Goal: Transaction & Acquisition: Purchase product/service

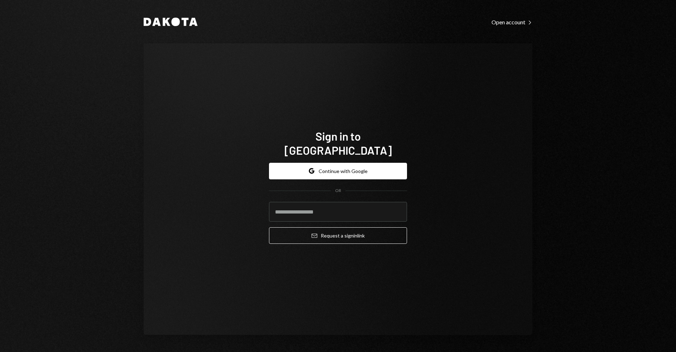
click at [438, 192] on div "Sign in to Dakota Google Continue with Google OR Email Request a sign in link" at bounding box center [338, 189] width 389 height 292
click at [376, 227] on button "Email Request a sign in link" at bounding box center [338, 235] width 138 height 17
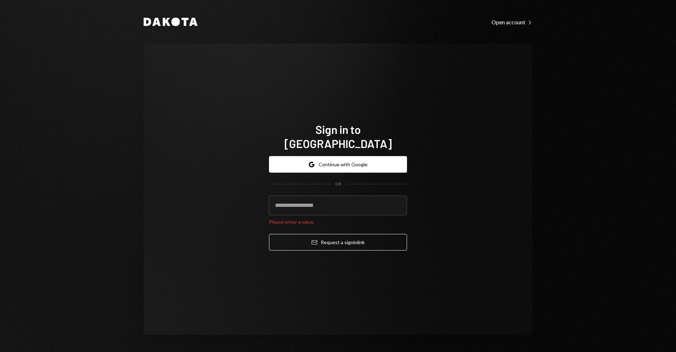
click at [420, 180] on div "Sign in to Dakota Google Continue with Google OR Please enter a value. Email Re…" at bounding box center [338, 189] width 389 height 292
click at [338, 157] on button "Google Continue with Google" at bounding box center [338, 164] width 138 height 17
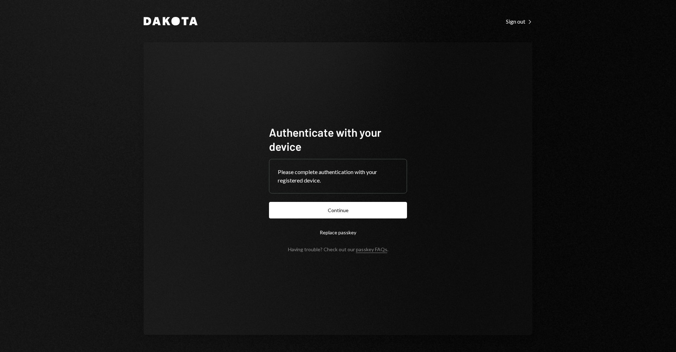
click at [339, 208] on button "Continue" at bounding box center [338, 210] width 138 height 17
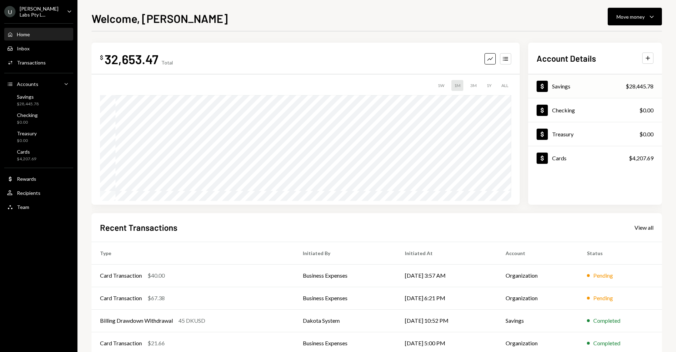
click at [561, 86] on div "Savings" at bounding box center [561, 86] width 18 height 7
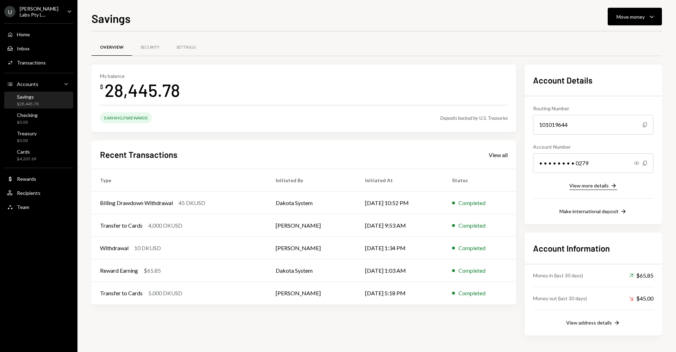
click at [604, 187] on div "View more details" at bounding box center [589, 186] width 39 height 6
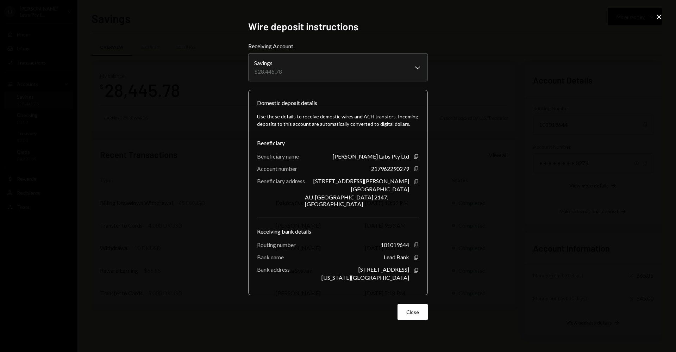
click at [460, 75] on div "**********" at bounding box center [338, 176] width 676 height 352
drag, startPoint x: 578, startPoint y: 46, endPoint x: 639, endPoint y: 37, distance: 61.9
click at [580, 45] on div "**********" at bounding box center [338, 176] width 676 height 352
click at [654, 17] on div "**********" at bounding box center [338, 176] width 676 height 352
click at [660, 16] on icon at bounding box center [659, 16] width 5 height 5
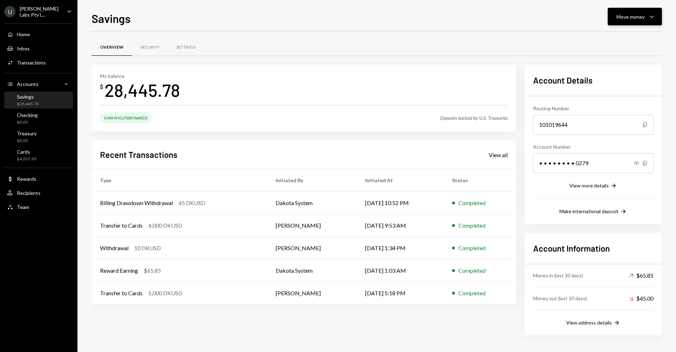
click at [657, 20] on button "Move money Caret Down" at bounding box center [635, 17] width 54 height 18
click at [623, 71] on div "Deposit" at bounding box center [629, 69] width 51 height 7
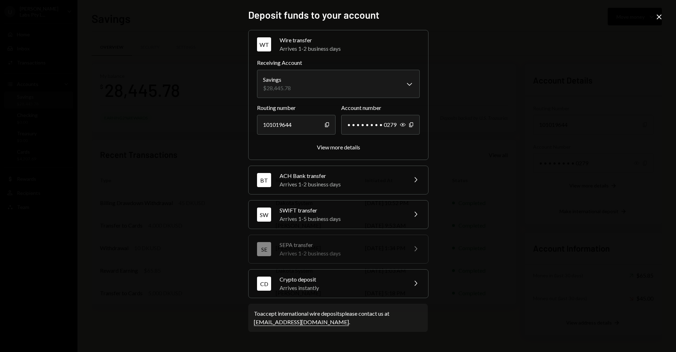
click at [320, 278] on div "Crypto deposit" at bounding box center [341, 279] width 123 height 8
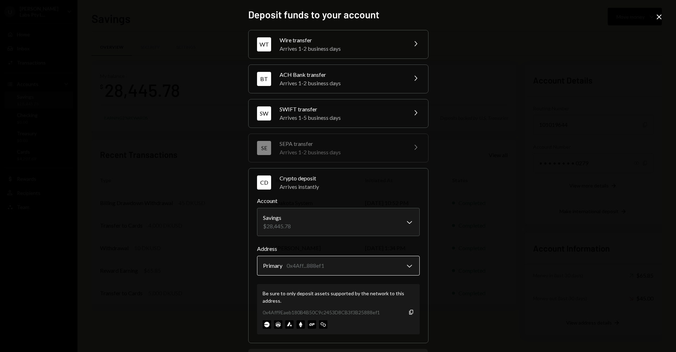
click at [344, 270] on body "U Usher Labs Pty L... Caret Down Home Home Inbox Inbox Activities Transactions …" at bounding box center [338, 176] width 676 height 352
drag, startPoint x: 473, startPoint y: 261, endPoint x: 432, endPoint y: 269, distance: 41.3
click at [473, 261] on div "**********" at bounding box center [338, 176] width 676 height 352
click at [409, 311] on icon "Copy" at bounding box center [412, 312] width 6 height 6
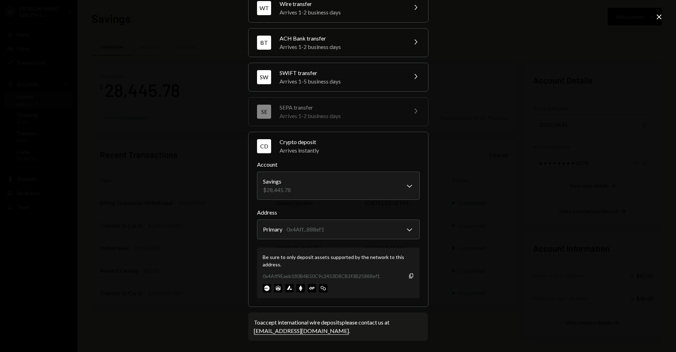
scroll to position [36, 0]
click at [409, 279] on div "0x4Aff9Eaeb180B4B50C9c2453D8CB3f3B25888ef1 Copy" at bounding box center [339, 275] width 152 height 7
click at [410, 277] on icon "button" at bounding box center [411, 275] width 4 height 5
click at [484, 127] on div "**********" at bounding box center [338, 176] width 676 height 352
click at [658, 12] on div "**********" at bounding box center [338, 176] width 676 height 352
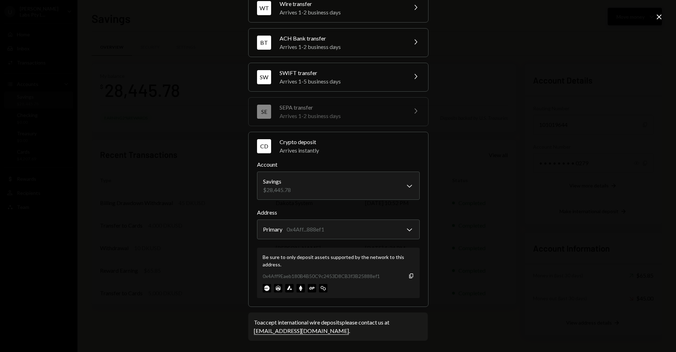
click at [659, 18] on icon "Close" at bounding box center [659, 17] width 8 height 8
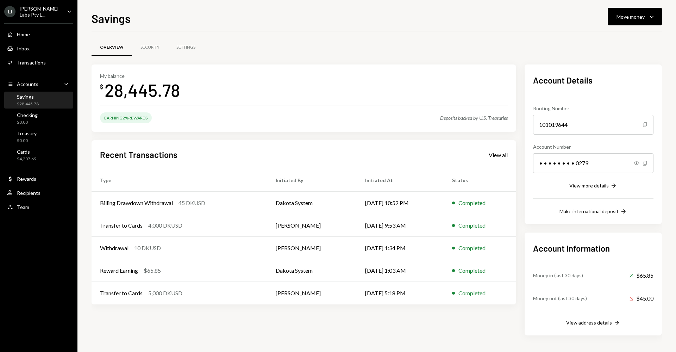
click at [346, 24] on div "Savings Move money Caret Down" at bounding box center [377, 18] width 571 height 16
click at [415, 22] on div "Savings Move money Caret Down" at bounding box center [377, 18] width 571 height 16
click at [47, 61] on div "Activities Transactions" at bounding box center [38, 63] width 63 height 6
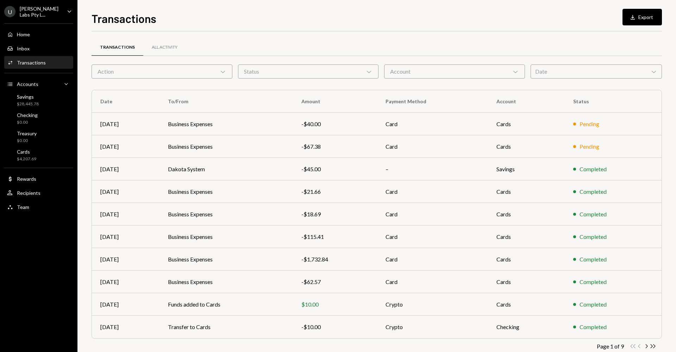
click at [192, 47] on div "Transactions All Activity" at bounding box center [377, 47] width 571 height 18
click at [177, 48] on div "All Activity" at bounding box center [164, 47] width 43 height 17
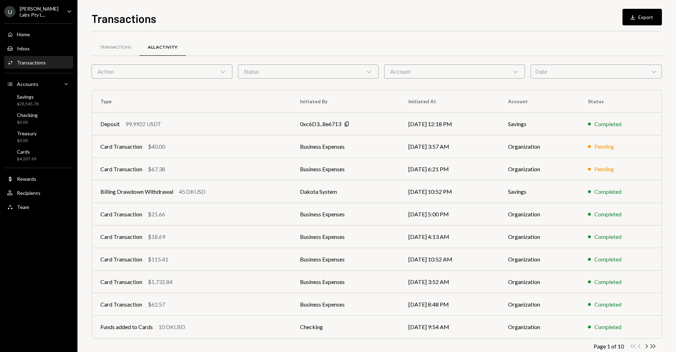
click at [645, 6] on div "Transactions Download Export Transactions All Activity Action Chevron Down Stat…" at bounding box center [377, 176] width 599 height 352
click at [33, 104] on div "$28,545.78" at bounding box center [28, 104] width 22 height 6
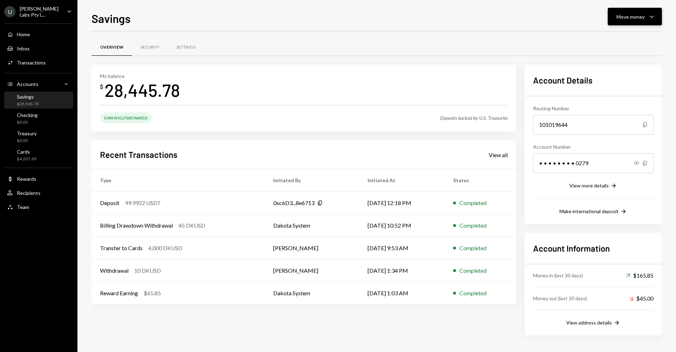
click at [614, 16] on button "Move money Caret Down" at bounding box center [635, 17] width 54 height 18
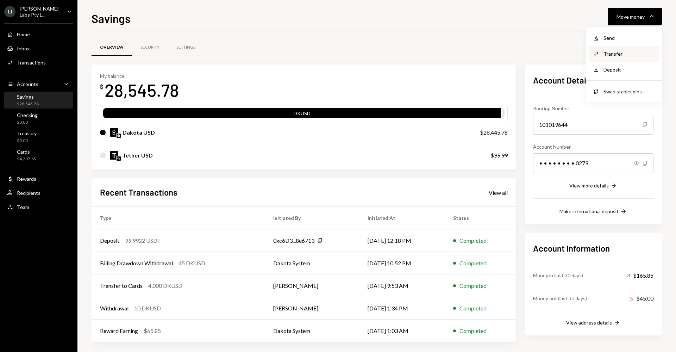
click at [629, 56] on div "Transfer" at bounding box center [629, 53] width 51 height 7
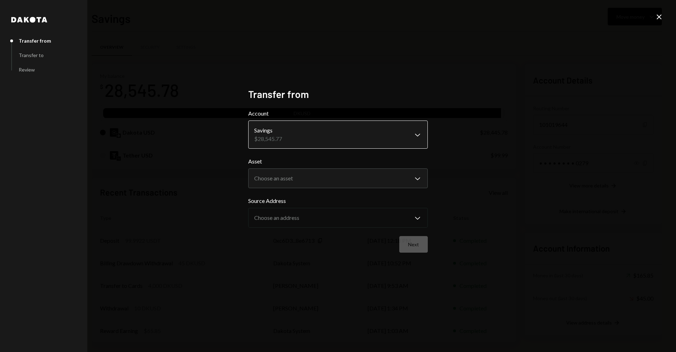
click at [406, 137] on body "U Usher Labs Pty L... Caret Down Home Home Inbox Inbox Activities Transactions …" at bounding box center [338, 176] width 676 height 352
click at [664, 18] on div "**********" at bounding box center [338, 176] width 676 height 352
click at [659, 18] on icon "Close" at bounding box center [659, 17] width 8 height 8
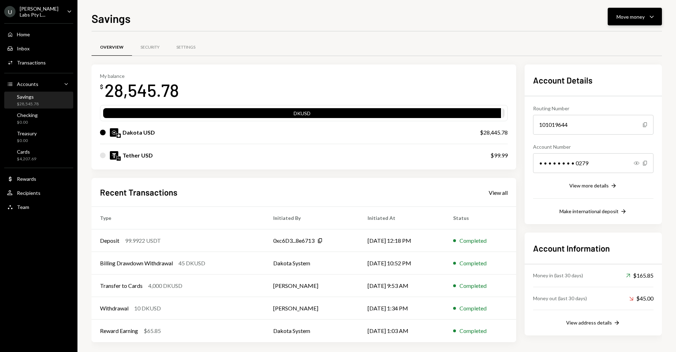
click at [655, 21] on button "Move money Caret Down" at bounding box center [635, 17] width 54 height 18
click at [618, 70] on div "Deposit" at bounding box center [629, 69] width 51 height 7
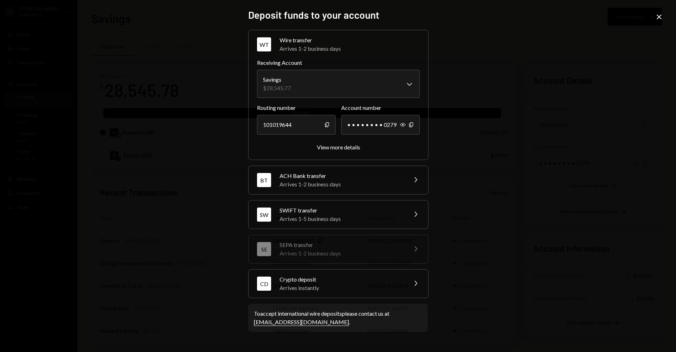
drag, startPoint x: 663, startPoint y: 18, endPoint x: 625, endPoint y: 20, distance: 37.4
click at [662, 18] on icon "Close" at bounding box center [659, 17] width 8 height 8
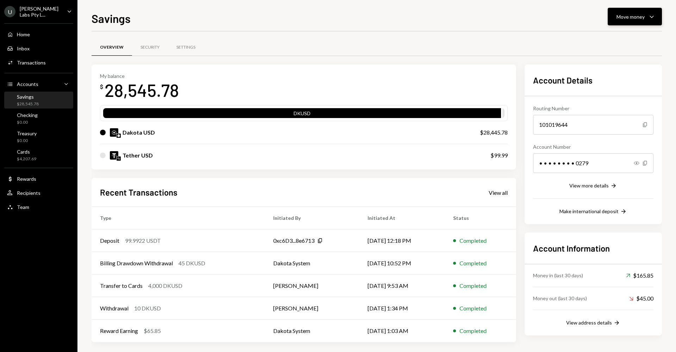
click at [625, 20] on div "Move money Caret Down" at bounding box center [635, 16] width 37 height 8
click at [609, 87] on div "Swap Swap stablecoins" at bounding box center [624, 92] width 70 height 16
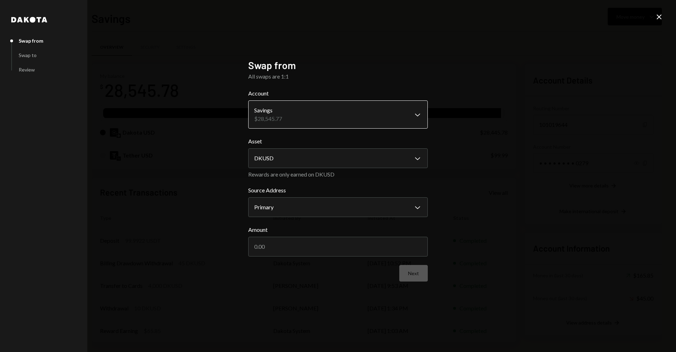
click at [330, 117] on body "U Usher Labs Pty L... Caret Down Home Home Inbox Inbox Activities Transactions …" at bounding box center [338, 176] width 676 height 352
click at [304, 169] on form "**********" at bounding box center [338, 185] width 180 height 192
click at [302, 160] on body "U Usher Labs Pty L... Caret Down Home Home Inbox Inbox Activities Transactions …" at bounding box center [338, 176] width 676 height 352
click at [197, 174] on div "**********" at bounding box center [338, 176] width 676 height 352
click at [290, 215] on body "U Usher Labs Pty L... Caret Down Home Home Inbox Inbox Activities Transactions …" at bounding box center [338, 176] width 676 height 352
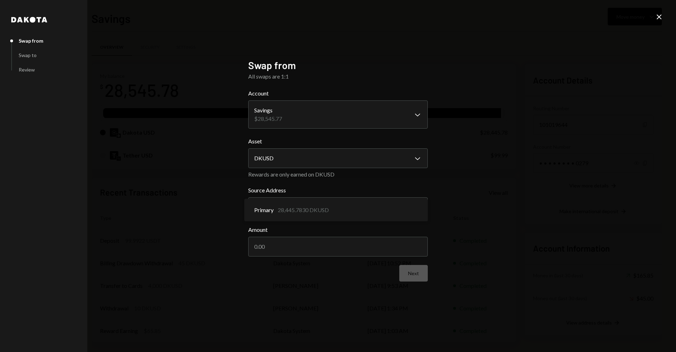
drag, startPoint x: 221, startPoint y: 199, endPoint x: 210, endPoint y: 199, distance: 10.6
click at [221, 199] on div "**********" at bounding box center [338, 176] width 676 height 352
click at [653, 18] on div "**********" at bounding box center [338, 176] width 676 height 352
click at [655, 18] on div "**********" at bounding box center [338, 176] width 676 height 352
click at [663, 19] on icon "Close" at bounding box center [659, 17] width 8 height 8
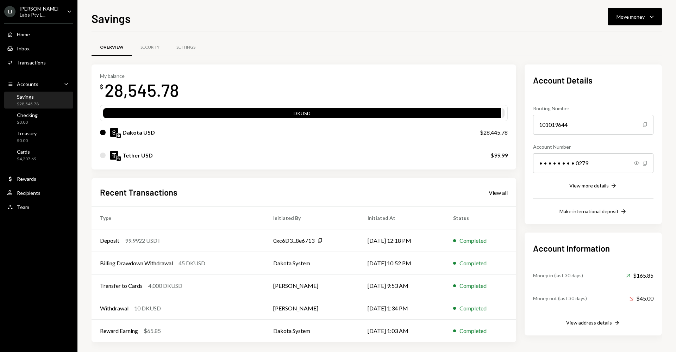
click at [135, 158] on div "Tether USD" at bounding box center [138, 155] width 30 height 8
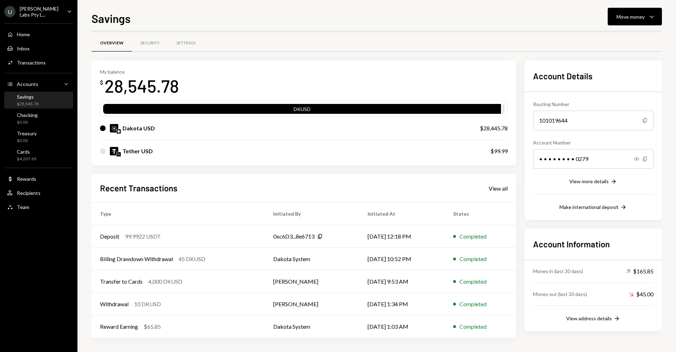
drag, startPoint x: 648, startPoint y: 27, endPoint x: 644, endPoint y: 25, distance: 4.8
click at [648, 27] on div "Savings Move money Caret Down Overview Security Settings My balance $ 28,545.78…" at bounding box center [377, 181] width 571 height 342
click at [642, 24] on button "Move money Caret Down" at bounding box center [635, 17] width 54 height 18
click at [606, 88] on div "Swap stablecoins" at bounding box center [629, 91] width 51 height 7
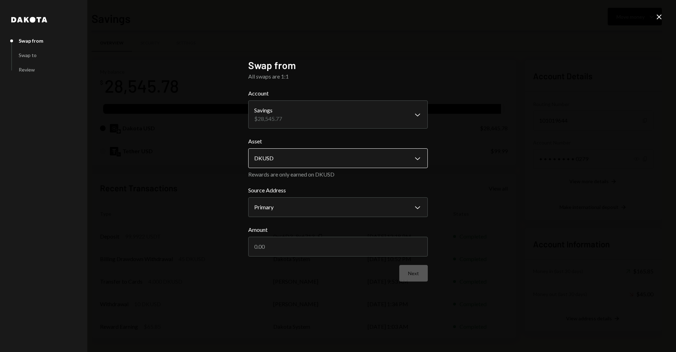
click at [317, 159] on body "U Usher Labs Pty L... Caret Down Home Home Inbox Inbox Activities Transactions …" at bounding box center [338, 176] width 676 height 352
click at [204, 173] on div "**********" at bounding box center [338, 176] width 676 height 352
click at [313, 210] on body "U Usher Labs Pty L... Caret Down Home Home Inbox Inbox Activities Transactions …" at bounding box center [338, 176] width 676 height 352
click at [214, 226] on div "**********" at bounding box center [338, 176] width 676 height 352
drag, startPoint x: 278, startPoint y: 242, endPoint x: 299, endPoint y: 245, distance: 21.7
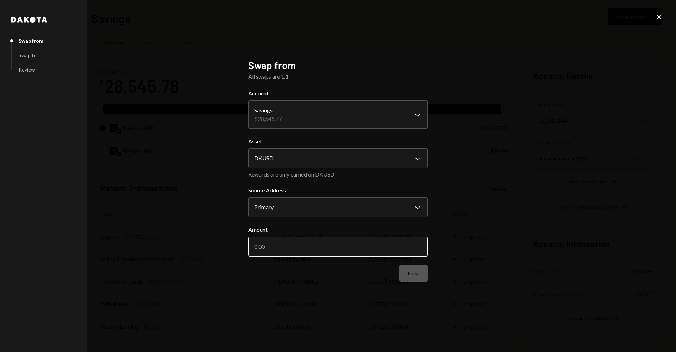
click at [278, 242] on input "Amount" at bounding box center [338, 247] width 180 height 20
drag, startPoint x: 329, startPoint y: 182, endPoint x: 322, endPoint y: 177, distance: 8.0
click at [328, 181] on form "**********" at bounding box center [338, 185] width 180 height 192
click at [322, 176] on div "Rewards are only earned on DKUSD" at bounding box center [338, 174] width 180 height 7
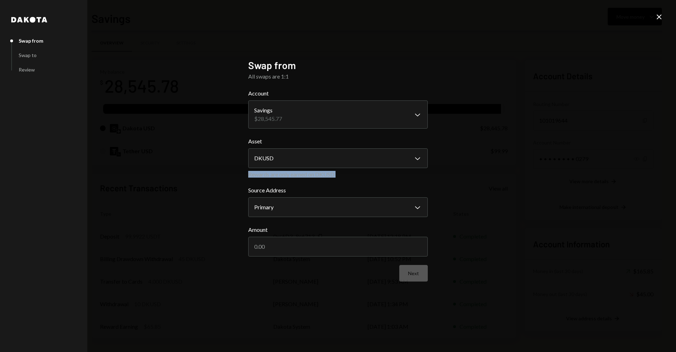
click at [322, 176] on div "Rewards are only earned on DKUSD" at bounding box center [338, 174] width 180 height 7
click at [655, 18] on icon "Close" at bounding box center [659, 17] width 8 height 8
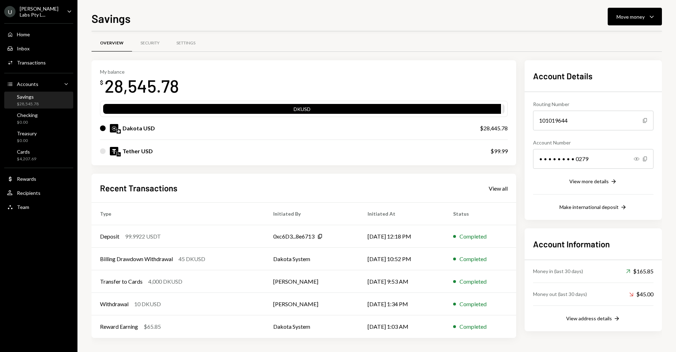
drag, startPoint x: 458, startPoint y: 160, endPoint x: 454, endPoint y: 159, distance: 4.4
click at [458, 160] on div "Tether USD $99.99" at bounding box center [304, 151] width 408 height 23
click at [131, 152] on div "Tether USD" at bounding box center [138, 151] width 30 height 8
click at [191, 46] on div "Settings" at bounding box center [186, 43] width 36 height 17
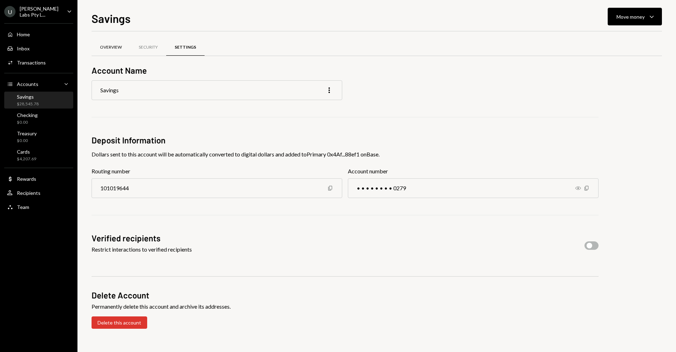
click at [105, 45] on div "Overview" at bounding box center [111, 47] width 22 height 6
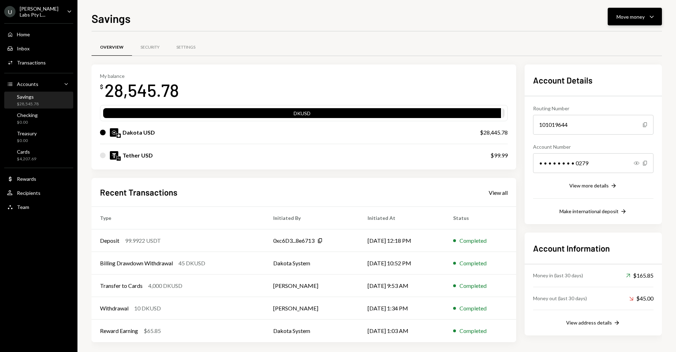
drag, startPoint x: 624, startPoint y: 15, endPoint x: 620, endPoint y: 23, distance: 8.8
click at [624, 15] on div "Move money" at bounding box center [631, 16] width 28 height 7
click at [477, 32] on div "Overview Security Settings My balance $ 28,545.78 DKUSD Dakota USD $28,445.78 T…" at bounding box center [377, 193] width 571 height 325
click at [62, 177] on div "Dollar Rewards" at bounding box center [38, 179] width 63 height 6
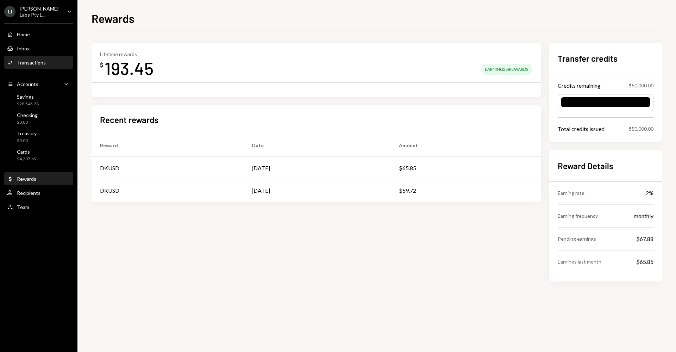
click at [43, 60] on div "Transactions" at bounding box center [31, 63] width 29 height 6
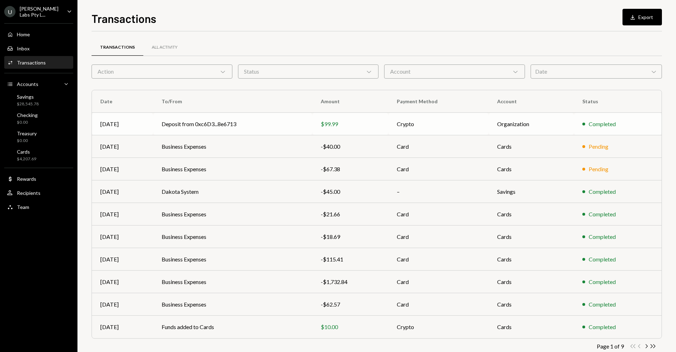
click at [209, 122] on td "Deposit from 0xc6D3...8e6713" at bounding box center [232, 124] width 159 height 23
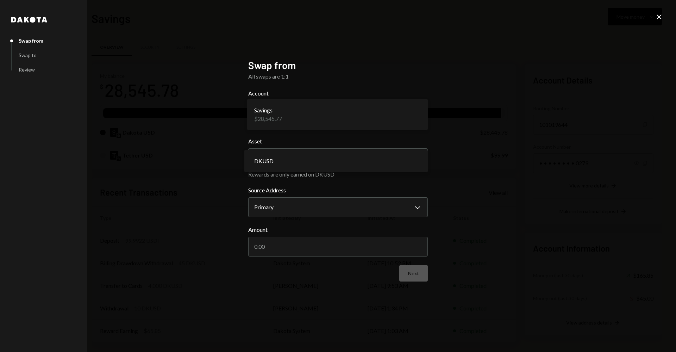
click at [280, 109] on body "U Usher Labs Pty L... Caret Down Home Home Inbox Inbox Activities Transactions …" at bounding box center [338, 176] width 676 height 352
click at [282, 109] on body "U Usher Labs Pty L... Caret Down Home Home Inbox Inbox Activities Transactions …" at bounding box center [338, 176] width 676 height 352
drag, startPoint x: 226, startPoint y: 87, endPoint x: 146, endPoint y: 75, distance: 80.9
click at [223, 87] on div "**********" at bounding box center [338, 176] width 676 height 352
drag, startPoint x: 40, startPoint y: 54, endPoint x: 21, endPoint y: 54, distance: 18.7
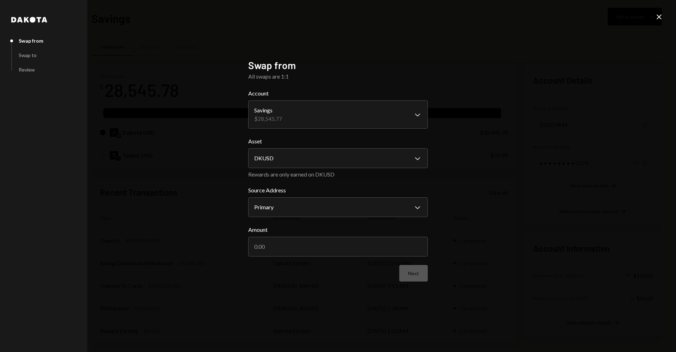
click at [40, 54] on div "Swap from Swap to Review" at bounding box center [43, 56] width 65 height 30
drag, startPoint x: 21, startPoint y: 54, endPoint x: 165, endPoint y: 115, distance: 155.5
click at [21, 54] on div "Swap to" at bounding box center [28, 55] width 18 height 6
click at [303, 239] on input "Amount" at bounding box center [338, 247] width 180 height 20
type input "100"
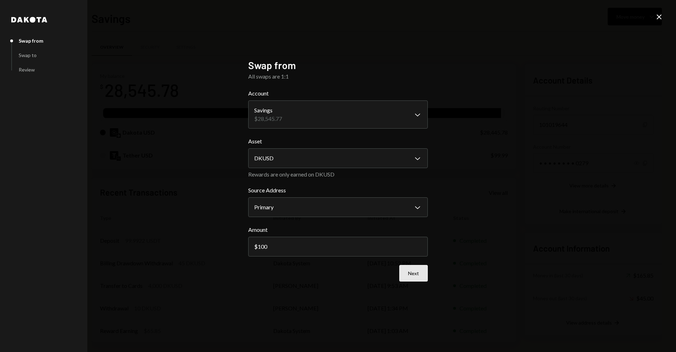
click at [422, 277] on button "Next" at bounding box center [414, 273] width 29 height 17
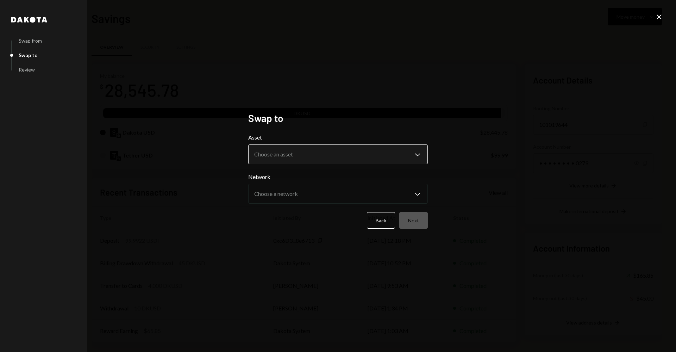
click at [388, 163] on form "**********" at bounding box center [338, 180] width 180 height 95
click at [385, 161] on body "U Usher Labs Pty L... Caret Down Home Home Inbox Inbox Activities Transactions …" at bounding box center [338, 176] width 676 height 352
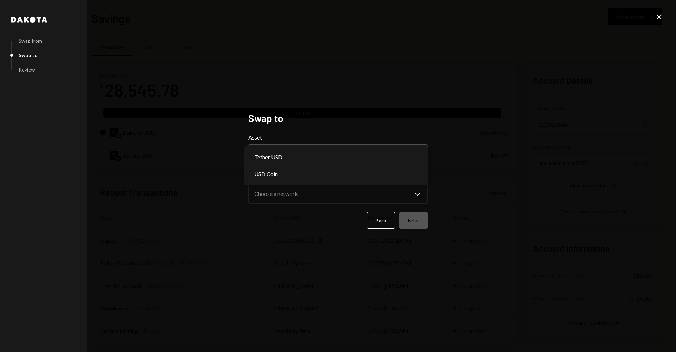
click at [587, 123] on div "**********" at bounding box center [338, 176] width 676 height 352
click at [655, 14] on icon "Close" at bounding box center [659, 17] width 8 height 8
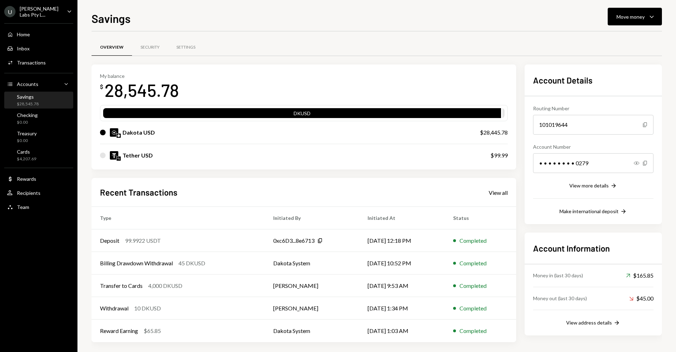
click at [144, 161] on div "Tether USD $99.99" at bounding box center [304, 155] width 408 height 23
click at [142, 157] on div "Tether USD" at bounding box center [138, 155] width 30 height 8
drag, startPoint x: 626, startPoint y: 13, endPoint x: 625, endPoint y: 26, distance: 13.4
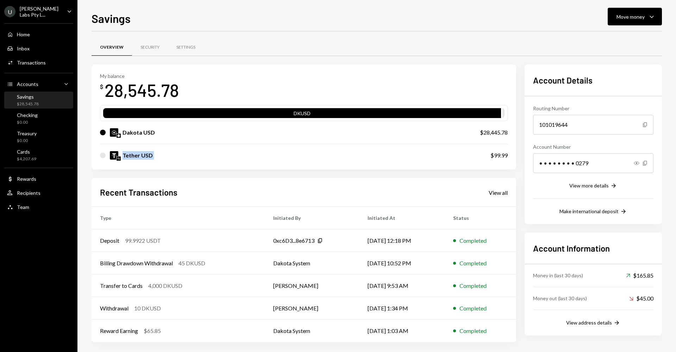
click at [625, 14] on div "Move money" at bounding box center [631, 16] width 28 height 7
click at [616, 66] on div "Deposit" at bounding box center [629, 69] width 51 height 7
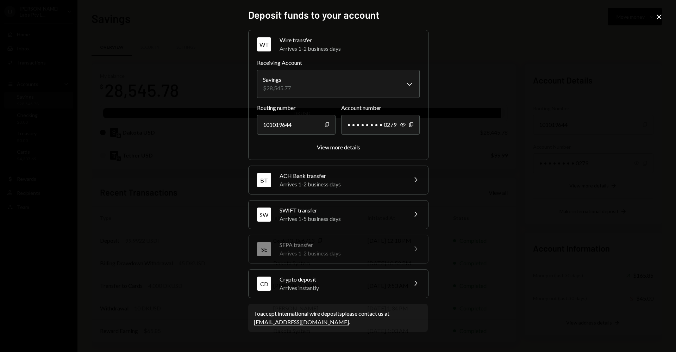
click at [329, 289] on div "Arrives instantly" at bounding box center [341, 288] width 123 height 8
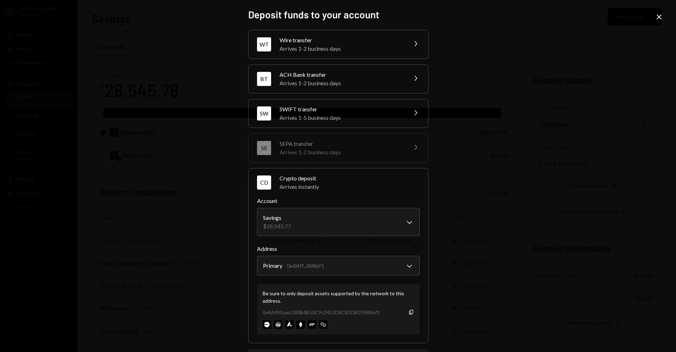
scroll to position [36, 0]
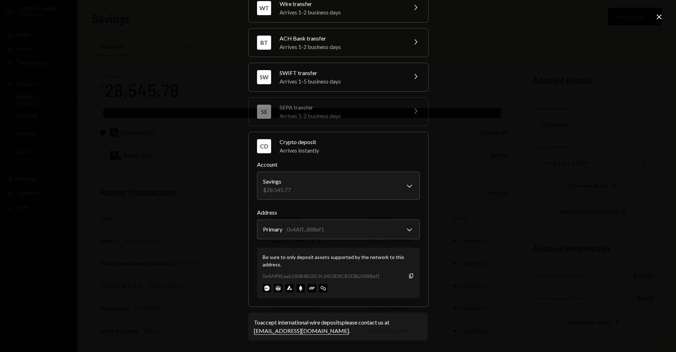
click at [274, 263] on div "Be sure to only deposit assets supported by the network to this address." at bounding box center [339, 260] width 152 height 15
click at [346, 277] on div "0x4Aff9Eaeb180B4B50C9c2453D8CB3f3B25888ef1" at bounding box center [321, 275] width 117 height 7
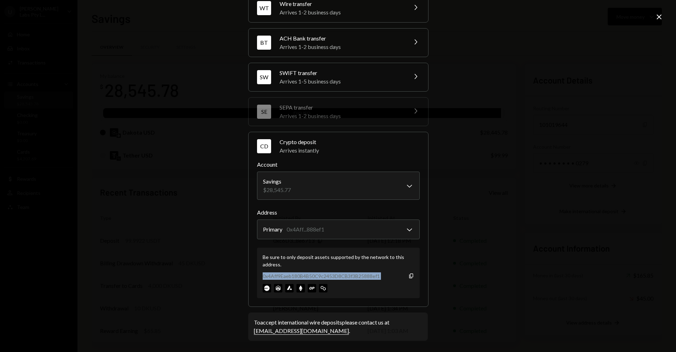
click at [346, 277] on div "0x4Aff9Eaeb180B4B50C9c2453D8CB3f3B25888ef1" at bounding box center [321, 275] width 117 height 7
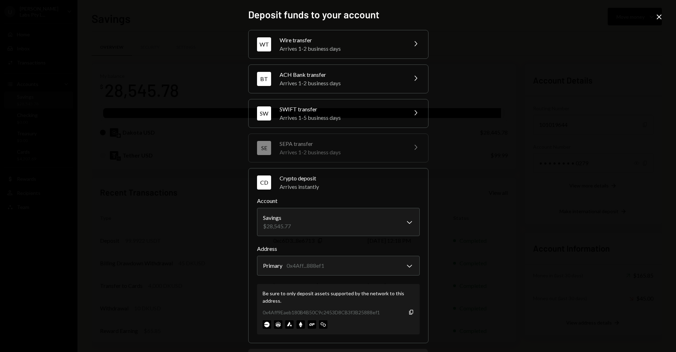
click at [657, 20] on icon "Close" at bounding box center [659, 17] width 8 height 8
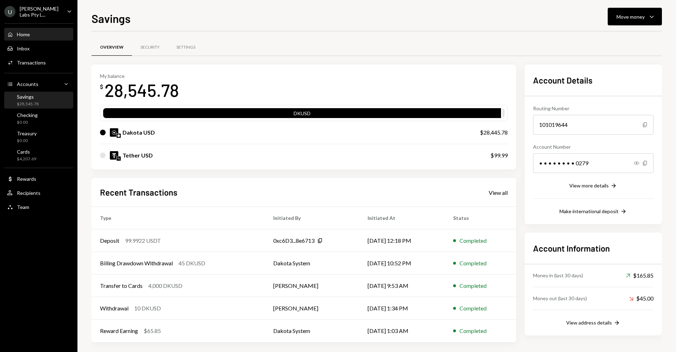
click at [19, 31] on div "Home Home" at bounding box center [18, 34] width 23 height 6
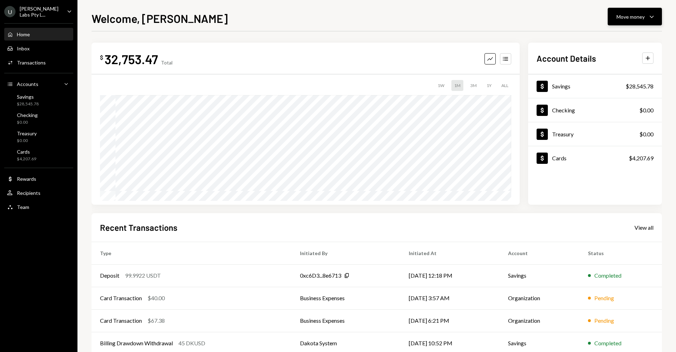
drag, startPoint x: 632, startPoint y: 7, endPoint x: 628, endPoint y: 10, distance: 5.0
click at [631, 7] on div "Welcome, Ryan Move money Caret Down $ 32,753.47 Total Graph Accounts 1W 1M 3M 1…" at bounding box center [377, 176] width 599 height 352
click at [619, 15] on div "Move money" at bounding box center [631, 16] width 28 height 7
click at [614, 93] on div "Swap stablecoins" at bounding box center [629, 91] width 51 height 7
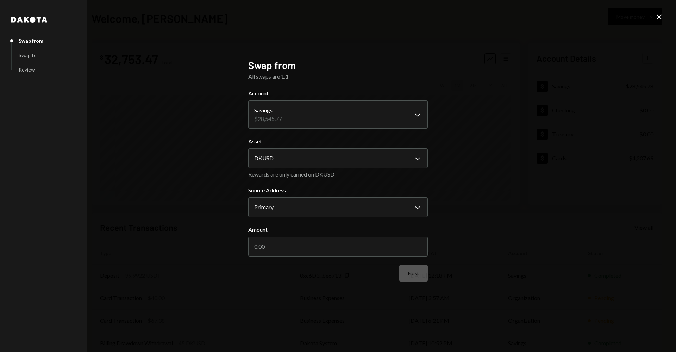
click at [297, 220] on form "**********" at bounding box center [338, 185] width 180 height 192
click at [299, 214] on body "U Usher Labs Pty L... Caret Down Home Home Inbox Inbox Activities Transactions …" at bounding box center [338, 176] width 676 height 352
click at [317, 141] on label "Asset" at bounding box center [338, 141] width 180 height 8
click at [308, 154] on body "U Usher Labs Pty L... Caret Down Home Home Inbox Inbox Activities Transactions …" at bounding box center [338, 176] width 676 height 352
drag, startPoint x: 261, startPoint y: 180, endPoint x: 268, endPoint y: 174, distance: 9.5
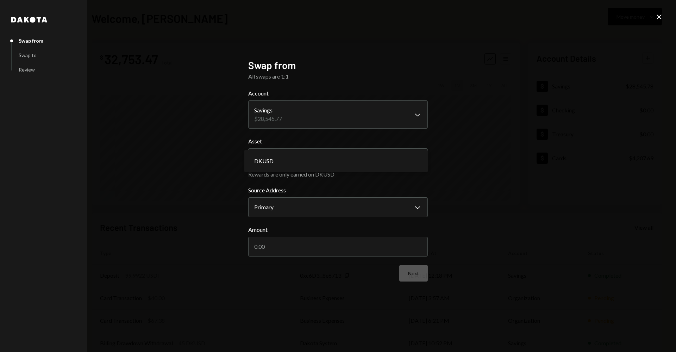
click at [260, 180] on form "**********" at bounding box center [338, 185] width 180 height 192
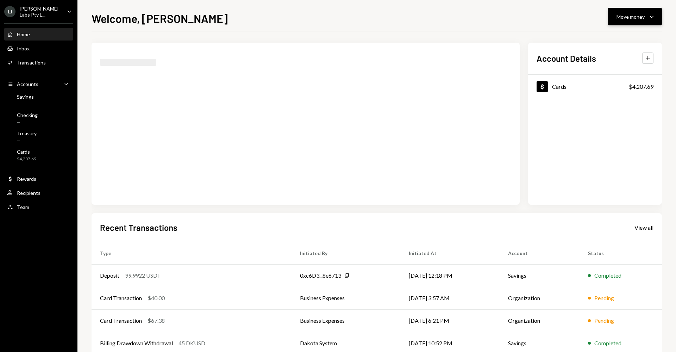
click at [641, 20] on div "Move money" at bounding box center [631, 16] width 28 height 7
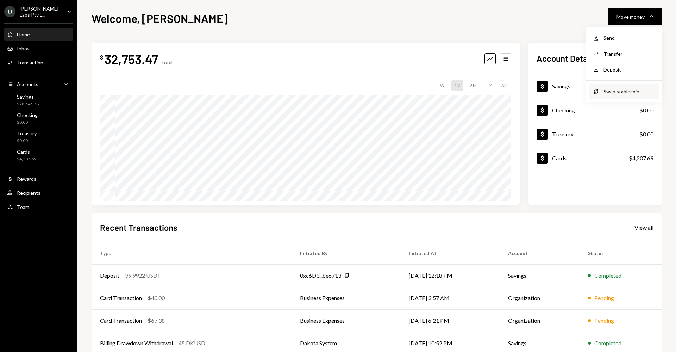
click at [609, 88] on div "Swap stablecoins" at bounding box center [629, 91] width 51 height 7
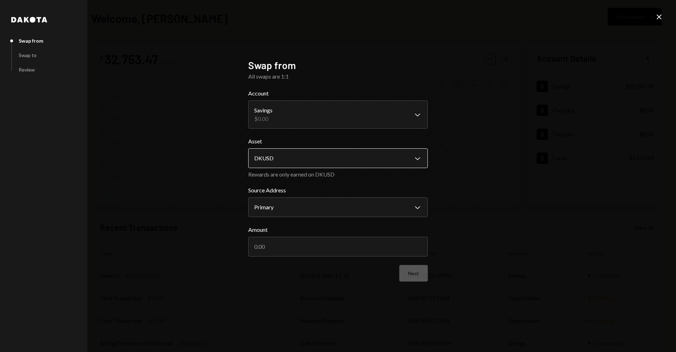
click at [321, 153] on body "**********" at bounding box center [338, 176] width 676 height 352
click at [291, 125] on body "**********" at bounding box center [338, 176] width 676 height 352
click at [291, 122] on body "**********" at bounding box center [338, 176] width 676 height 352
drag, startPoint x: 465, startPoint y: 118, endPoint x: 432, endPoint y: 131, distance: 36.4
click at [465, 118] on div "**********" at bounding box center [338, 176] width 676 height 352
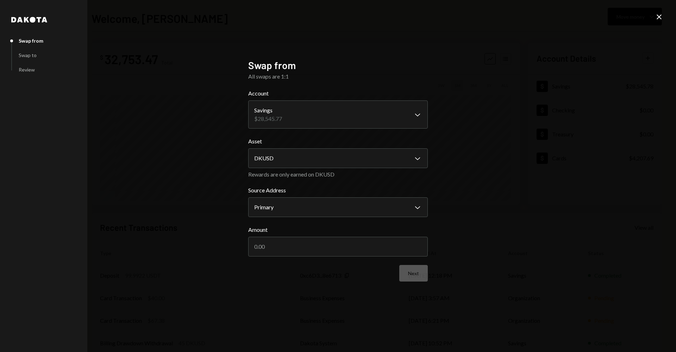
click at [266, 74] on div "All swaps are 1:1" at bounding box center [338, 76] width 180 height 8
drag, startPoint x: 266, startPoint y: 74, endPoint x: 262, endPoint y: 64, distance: 11.2
click at [266, 74] on div "All swaps are 1:1" at bounding box center [338, 76] width 180 height 8
click at [262, 64] on h2 "Swap from" at bounding box center [338, 65] width 180 height 14
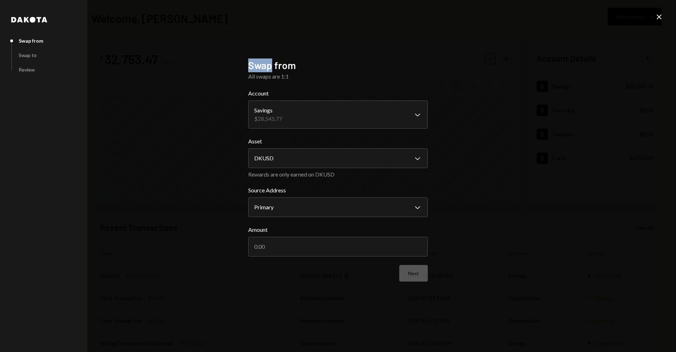
click at [262, 64] on h2 "Swap from" at bounding box center [338, 65] width 180 height 14
click at [663, 14] on icon "Close" at bounding box center [659, 17] width 8 height 8
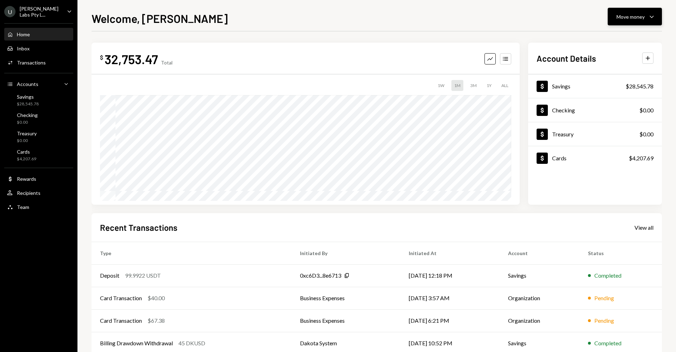
drag, startPoint x: 660, startPoint y: 17, endPoint x: 651, endPoint y: 22, distance: 10.0
click at [660, 17] on button "Move money Caret Down" at bounding box center [635, 17] width 54 height 18
click at [467, 49] on div "$ 32,753.47 Total Graph Accounts 1W 1M 3M 1Y ALL" at bounding box center [306, 124] width 428 height 162
click at [602, 85] on div "Dollar Savings $28,545.78" at bounding box center [595, 86] width 134 height 23
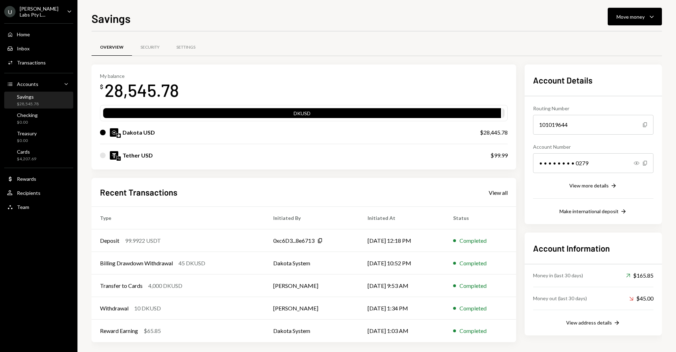
click at [124, 150] on div "Tether USD $99.99" at bounding box center [304, 155] width 408 height 23
click at [109, 159] on div "Tether USD" at bounding box center [288, 155] width 377 height 8
click at [102, 158] on div "Tether USD" at bounding box center [288, 155] width 377 height 8
click at [102, 155] on div at bounding box center [103, 156] width 6 height 6
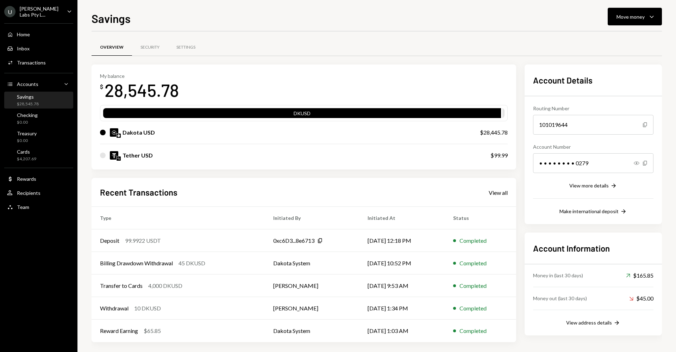
click at [102, 155] on div at bounding box center [103, 156] width 6 height 6
click at [589, 185] on div "View more details" at bounding box center [589, 186] width 39 height 6
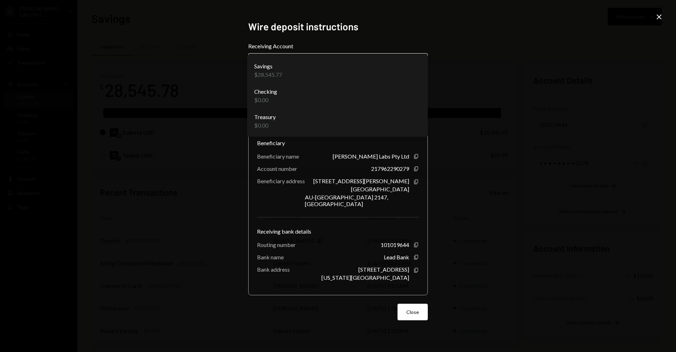
click at [369, 78] on body "U Usher Labs Pty L... Caret Down Home Home Inbox Inbox Activities Transactions …" at bounding box center [338, 176] width 676 height 352
click at [662, 20] on icon "Close" at bounding box center [659, 17] width 8 height 8
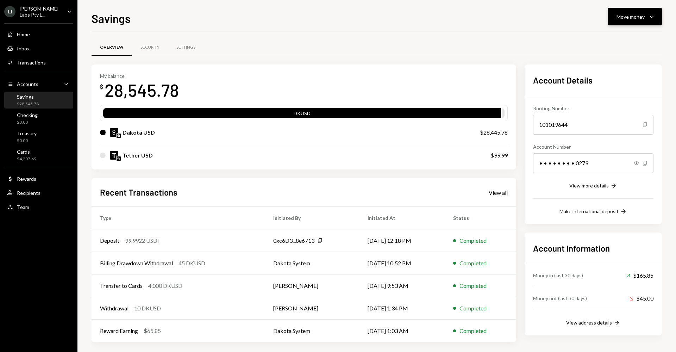
click at [618, 13] on div "Move money" at bounding box center [631, 16] width 28 height 7
click at [615, 56] on div "Transfer" at bounding box center [629, 53] width 51 height 7
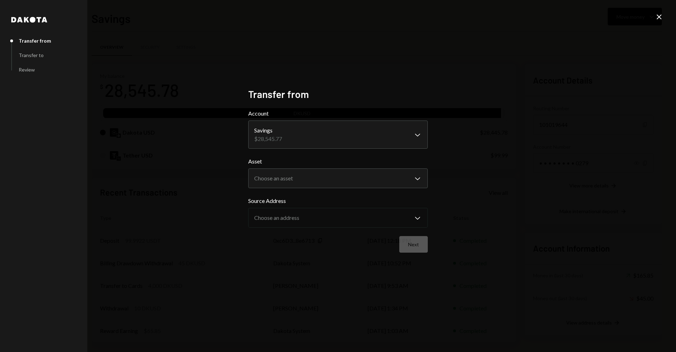
click at [354, 151] on form "**********" at bounding box center [338, 180] width 180 height 143
click at [340, 138] on body "U Usher Labs Pty L... Caret Down Home Home Inbox Inbox Activities Transactions …" at bounding box center [338, 176] width 676 height 352
click at [326, 175] on body "U Usher Labs Pty L... Caret Down Home Home Inbox Inbox Activities Transactions …" at bounding box center [338, 176] width 676 height 352
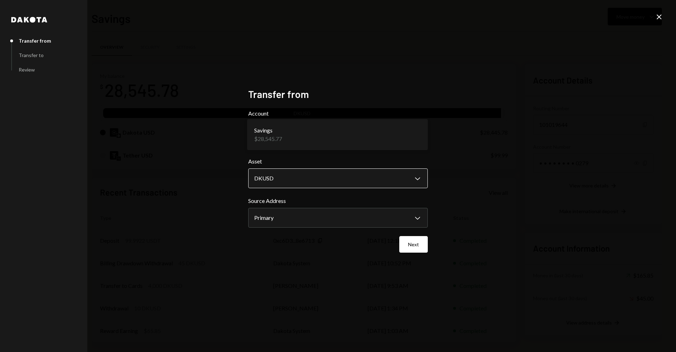
click at [316, 181] on body "U Usher Labs Pty L... Caret Down Home Home Inbox Inbox Activities Transactions …" at bounding box center [338, 176] width 676 height 352
select select "****"
click at [302, 215] on body "U Usher Labs Pty L... Caret Down Home Home Inbox Inbox Activities Transactions …" at bounding box center [338, 176] width 676 height 352
click at [432, 184] on div "**********" at bounding box center [338, 176] width 197 height 193
click at [423, 237] on button "Next" at bounding box center [414, 244] width 29 height 17
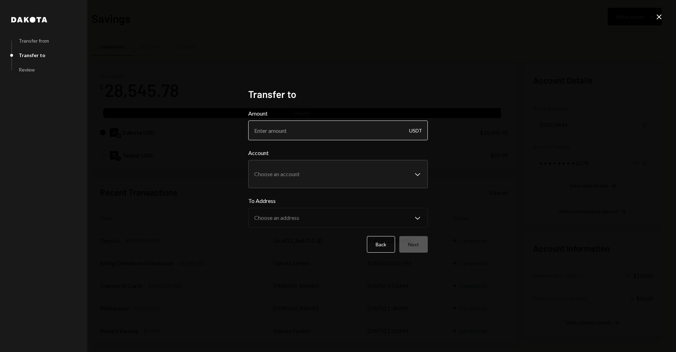
click at [340, 137] on input "Amount" at bounding box center [338, 130] width 180 height 20
click at [426, 131] on input "Amount" at bounding box center [338, 130] width 180 height 20
drag, startPoint x: 419, startPoint y: 157, endPoint x: 418, endPoint y: 168, distance: 10.7
click at [419, 159] on div "**********" at bounding box center [338, 168] width 180 height 39
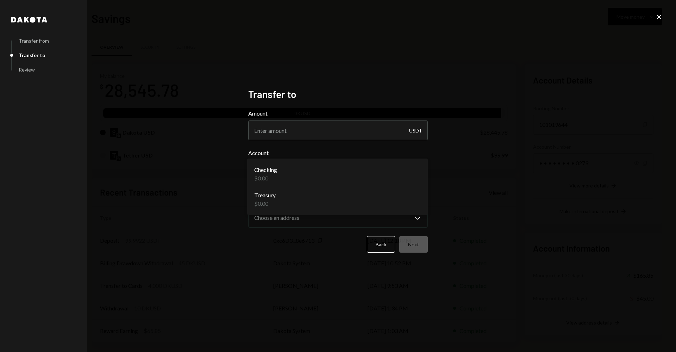
click at [412, 177] on body "U Usher Labs Pty L... Caret Down Home Home Inbox Inbox Activities Transactions …" at bounding box center [338, 176] width 676 height 352
click at [507, 172] on div "**********" at bounding box center [338, 176] width 676 height 352
click at [362, 186] on body "U Usher Labs Pty L... Caret Down Home Home Inbox Inbox Activities Transactions …" at bounding box center [338, 176] width 676 height 352
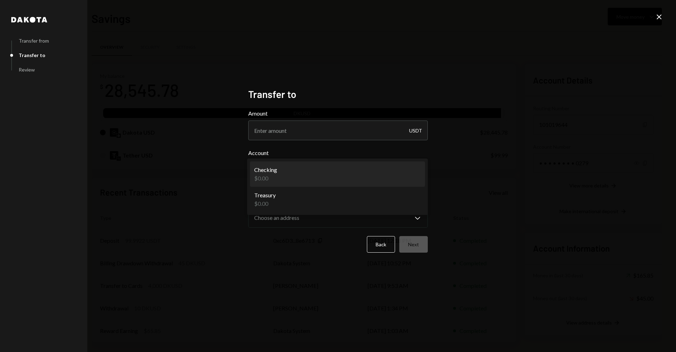
select select "**********"
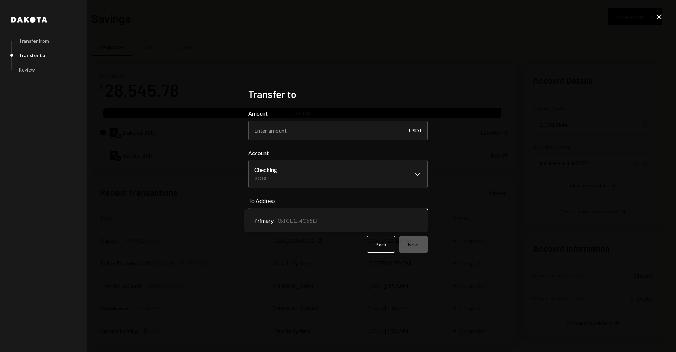
click at [348, 220] on body "U Usher Labs Pty L... Caret Down Home Home Inbox Inbox Activities Transactions …" at bounding box center [338, 176] width 676 height 352
click at [337, 251] on div "Back Next" at bounding box center [338, 244] width 180 height 17
click at [388, 245] on button "Back" at bounding box center [381, 244] width 28 height 17
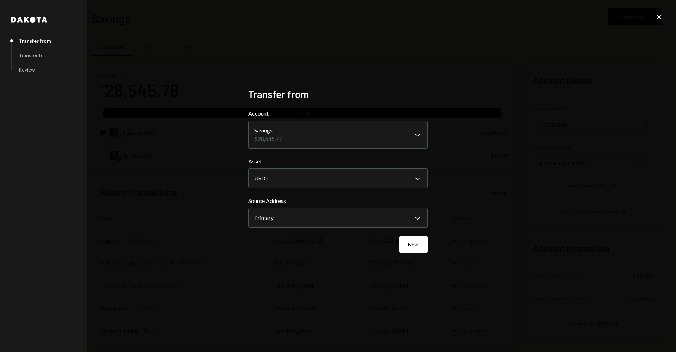
click at [667, 15] on div "**********" at bounding box center [338, 176] width 676 height 352
click at [659, 17] on icon at bounding box center [659, 16] width 5 height 5
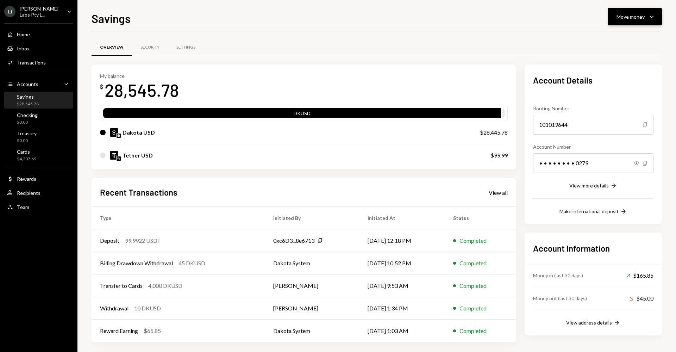
click at [657, 24] on button "Move money Caret Down" at bounding box center [635, 17] width 54 height 18
click at [631, 66] on div "Deposit" at bounding box center [629, 69] width 51 height 7
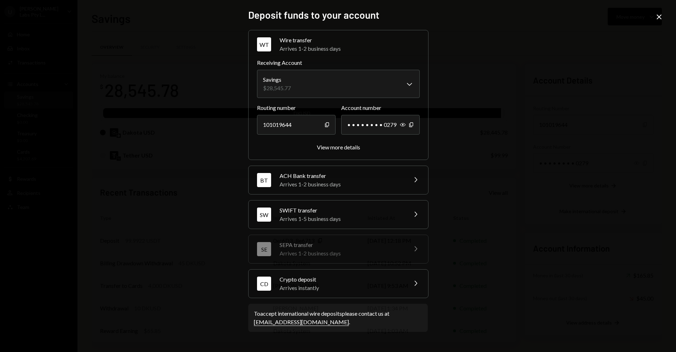
click at [657, 10] on div "**********" at bounding box center [338, 176] width 676 height 352
click at [659, 16] on icon "Close" at bounding box center [659, 17] width 8 height 8
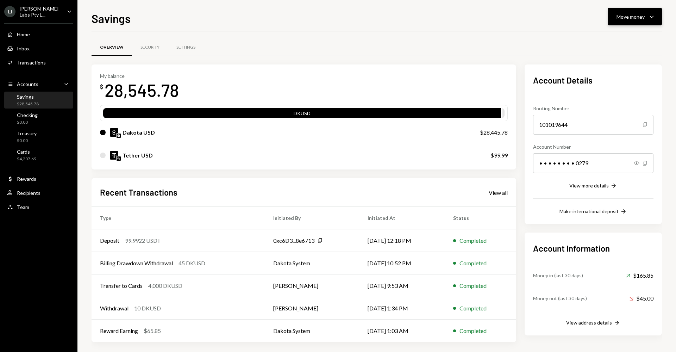
click at [653, 20] on icon "Caret Down" at bounding box center [652, 16] width 8 height 8
click at [618, 95] on div "Swap Swap stablecoins" at bounding box center [624, 92] width 70 height 16
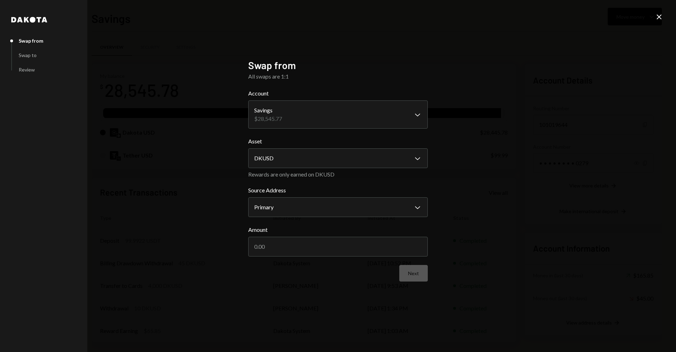
click at [306, 170] on form "**********" at bounding box center [338, 185] width 180 height 192
click at [305, 162] on body "U Usher Labs Pty L... Caret Down Home Home Inbox Inbox Activities Transactions …" at bounding box center [338, 176] width 676 height 352
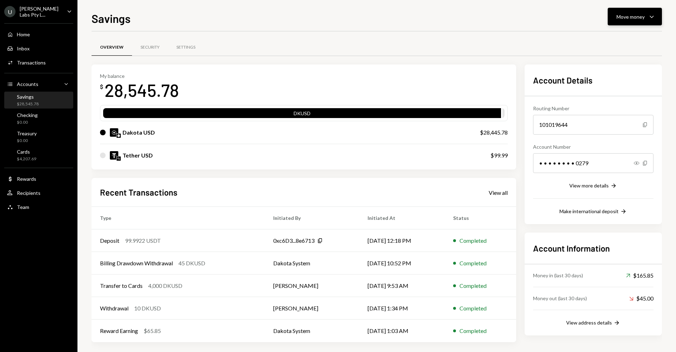
click at [646, 14] on div "Move money Caret Down" at bounding box center [635, 16] width 37 height 8
click at [625, 84] on div "Swap Swap stablecoins" at bounding box center [624, 92] width 70 height 16
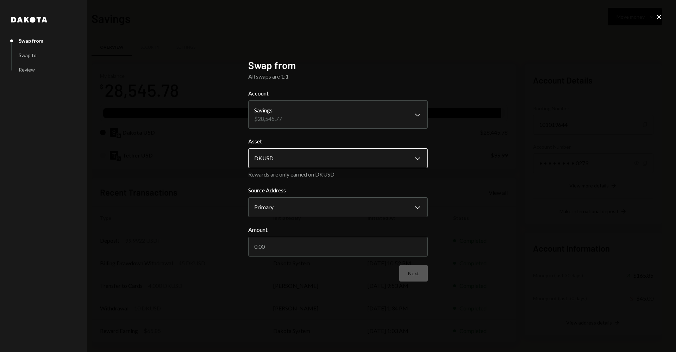
click at [312, 166] on body "U Usher Labs Pty L... Caret Down Home Home Inbox Inbox Activities Transactions …" at bounding box center [338, 176] width 676 height 352
drag, startPoint x: 330, startPoint y: 191, endPoint x: 332, endPoint y: 159, distance: 31.4
click at [330, 190] on label "Source Address" at bounding box center [338, 190] width 180 height 8
click at [329, 117] on body "U Usher Labs Pty L... Caret Down Home Home Inbox Inbox Activities Transactions …" at bounding box center [338, 176] width 676 height 352
drag, startPoint x: 396, startPoint y: 128, endPoint x: 401, endPoint y: 130, distance: 4.8
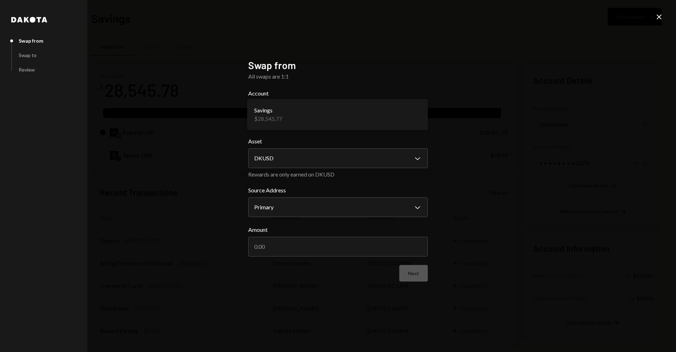
click at [398, 129] on div "Savings $28,545.77" at bounding box center [337, 114] width 181 height 31
drag, startPoint x: 667, startPoint y: 13, endPoint x: 661, endPoint y: 15, distance: 5.8
click at [666, 13] on div "**********" at bounding box center [338, 176] width 676 height 352
click at [660, 16] on icon at bounding box center [659, 16] width 5 height 5
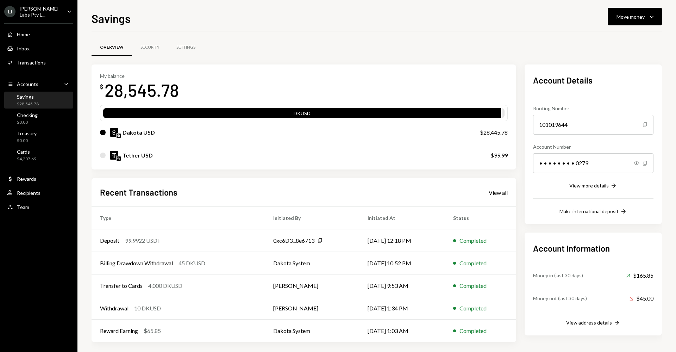
click at [143, 154] on div "Tether USD" at bounding box center [138, 155] width 30 height 8
click at [142, 154] on div "Tether USD" at bounding box center [138, 155] width 30 height 8
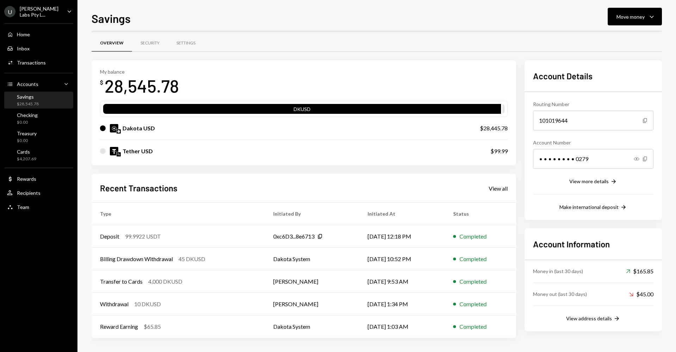
click at [99, 150] on div "My balance $ 28,545.78 DKUSD Dakota USD $28,445.78 Tether USD $99.99" at bounding box center [304, 112] width 425 height 105
click at [103, 151] on div at bounding box center [103, 151] width 6 height 6
click at [137, 152] on div "Tether USD" at bounding box center [138, 151] width 30 height 8
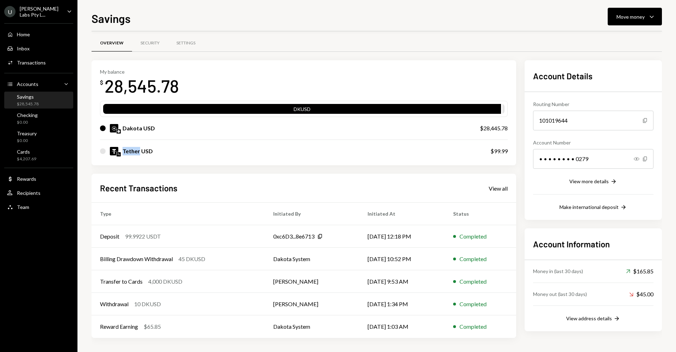
click at [138, 152] on div "Tether USD" at bounding box center [138, 151] width 30 height 8
click at [403, 114] on div "DKUSD" at bounding box center [302, 110] width 398 height 10
click at [411, 111] on div "DKUSD" at bounding box center [302, 110] width 398 height 10
click at [503, 111] on div at bounding box center [504, 110] width 2 height 10
click at [505, 109] on div at bounding box center [504, 110] width 2 height 10
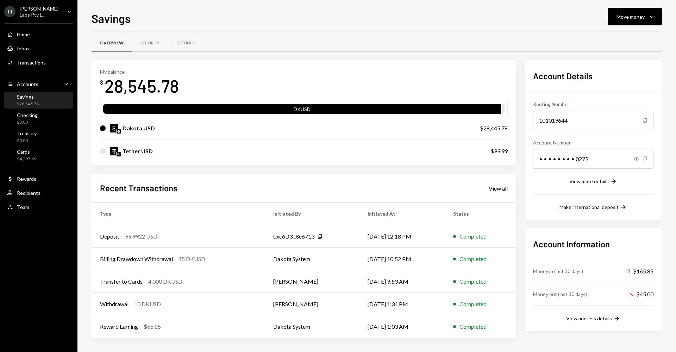
click at [505, 109] on div at bounding box center [504, 110] width 2 height 10
click at [27, 115] on div "Checking" at bounding box center [27, 115] width 21 height 6
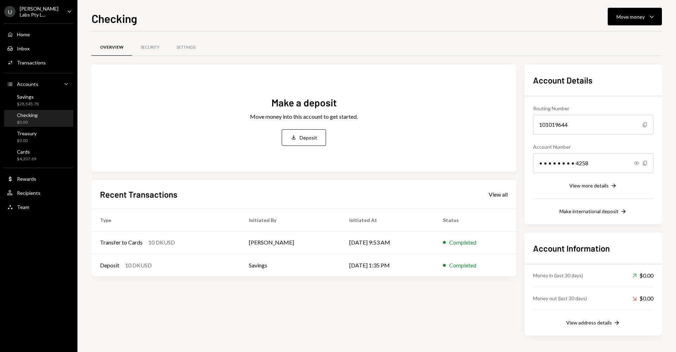
click at [42, 108] on div "Home Home Inbox Inbox Activities Transactions Accounts Accounts Caret Down Savi…" at bounding box center [39, 117] width 78 height 196
click at [43, 149] on div "Cards $4,207.69" at bounding box center [38, 155] width 63 height 13
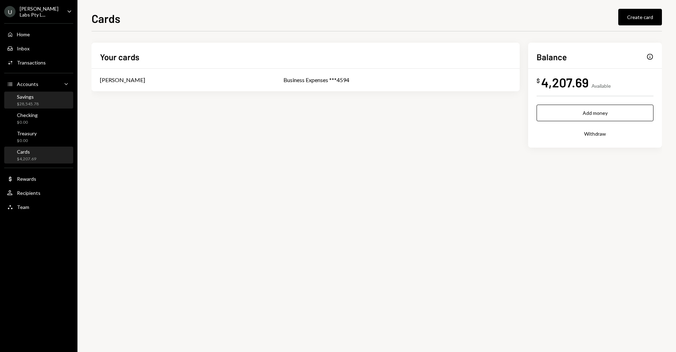
click at [45, 102] on div "Savings $28,545.78" at bounding box center [38, 100] width 63 height 13
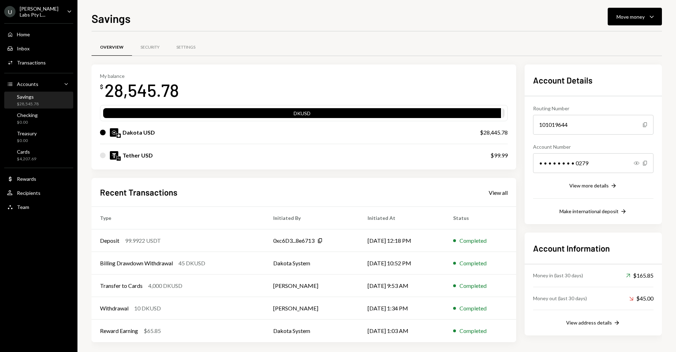
click at [504, 113] on div at bounding box center [504, 115] width 2 height 10
drag, startPoint x: 504, startPoint y: 113, endPoint x: 493, endPoint y: 113, distance: 10.6
click at [502, 113] on div "DKUSD" at bounding box center [304, 113] width 402 height 10
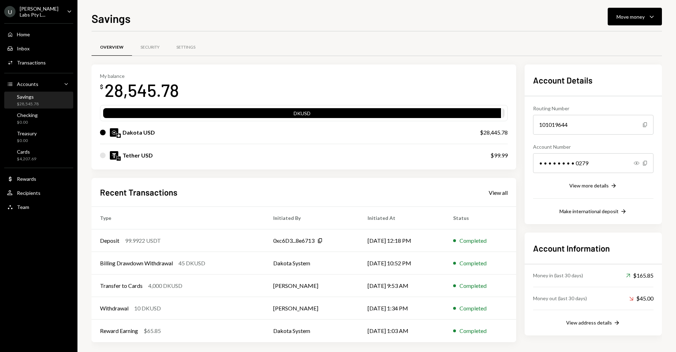
click at [493, 113] on div "DKUSD" at bounding box center [302, 115] width 398 height 10
click at [196, 53] on div "Settings" at bounding box center [186, 47] width 36 height 17
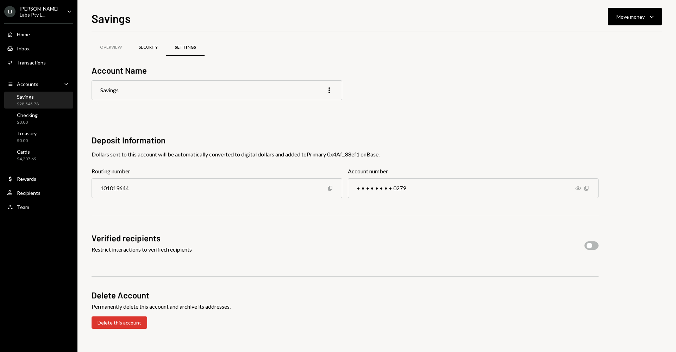
click at [156, 48] on div "Security" at bounding box center [148, 47] width 19 height 6
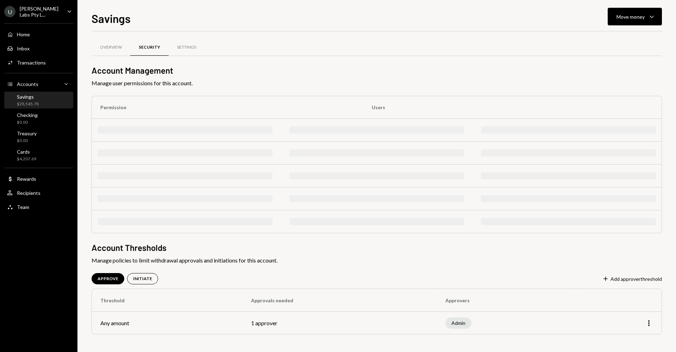
click at [118, 48] on div "Overview" at bounding box center [111, 47] width 22 height 6
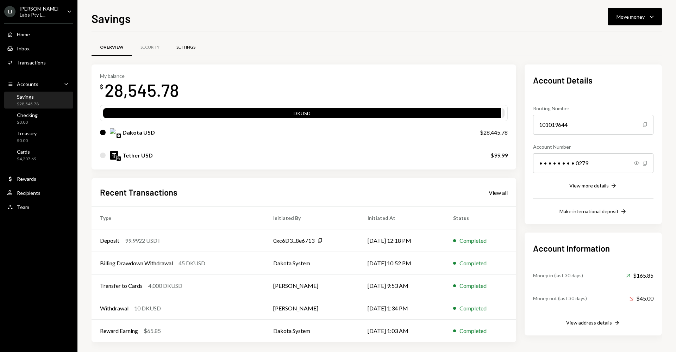
click at [172, 49] on div "Settings" at bounding box center [186, 47] width 36 height 17
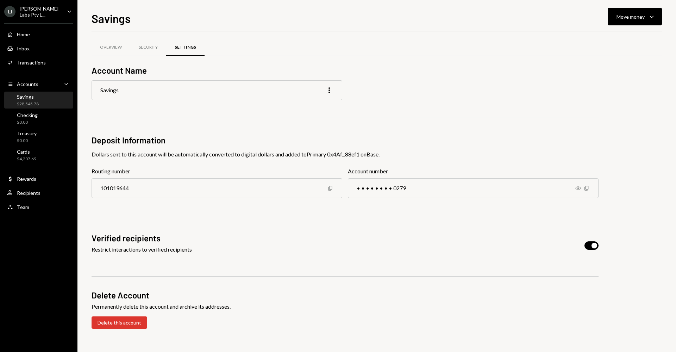
drag, startPoint x: 593, startPoint y: 240, endPoint x: 593, endPoint y: 245, distance: 4.9
click at [593, 240] on div "Verified recipients Restrict interactions to verified recipients" at bounding box center [345, 245] width 507 height 27
drag, startPoint x: 592, startPoint y: 247, endPoint x: 582, endPoint y: 270, distance: 24.6
click at [592, 247] on span "button" at bounding box center [595, 246] width 6 height 6
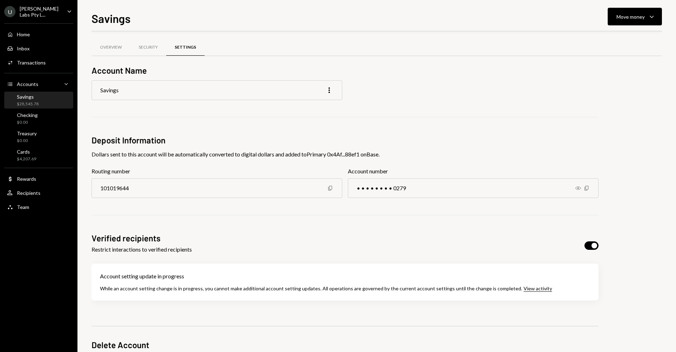
scroll to position [41, 0]
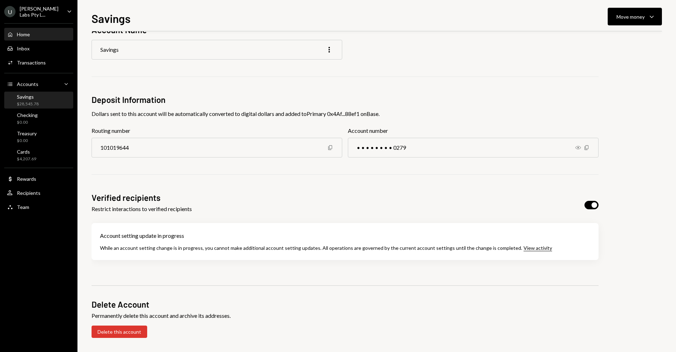
click at [38, 28] on link "Home Home" at bounding box center [38, 34] width 69 height 13
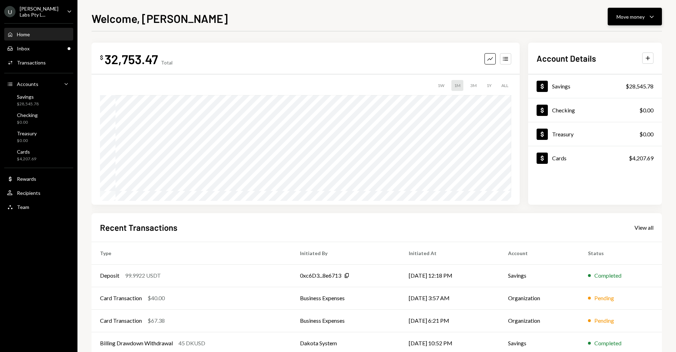
click at [627, 16] on div "Move money" at bounding box center [631, 16] width 28 height 7
click at [613, 84] on div "Swap Swap stablecoins" at bounding box center [624, 92] width 70 height 16
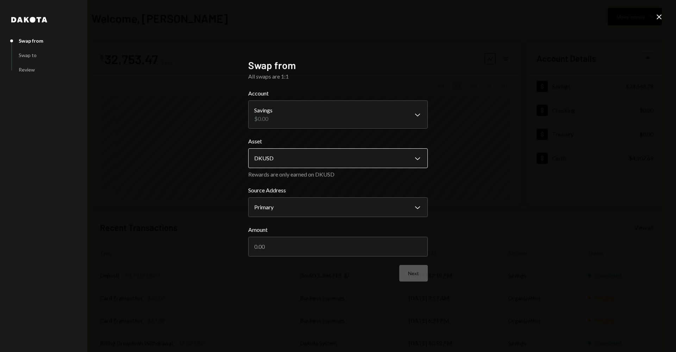
click at [330, 162] on body "**********" at bounding box center [338, 176] width 676 height 352
click at [538, 148] on div "**********" at bounding box center [338, 176] width 676 height 352
click at [364, 157] on body "**********" at bounding box center [338, 176] width 676 height 352
click at [341, 160] on body "**********" at bounding box center [338, 176] width 676 height 352
click at [482, 167] on div "**********" at bounding box center [338, 176] width 676 height 352
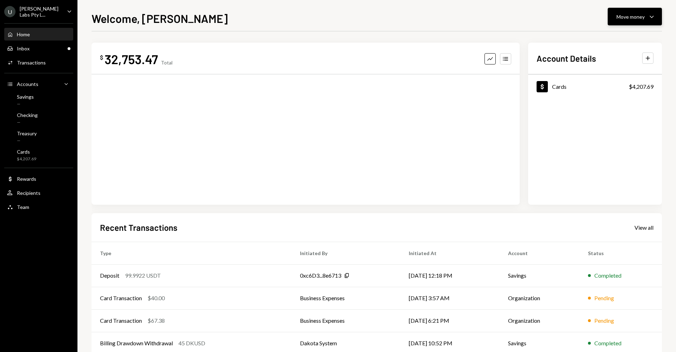
click at [633, 17] on div "Move money" at bounding box center [631, 16] width 28 height 7
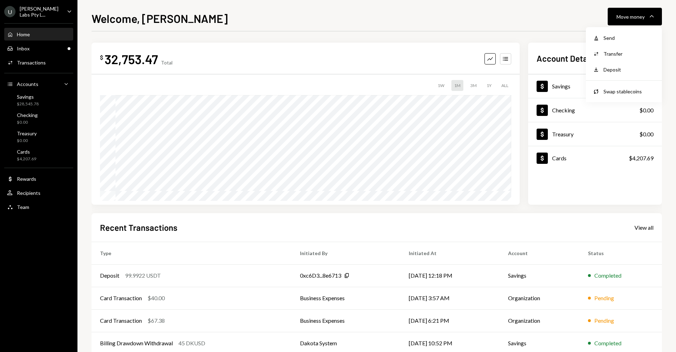
click at [612, 82] on div "Withdraw Send Convert Transfer Deposit Deposit Swap Swap stablecoins" at bounding box center [624, 64] width 76 height 75
click at [614, 87] on div "Swap Swap stablecoins" at bounding box center [624, 92] width 70 height 16
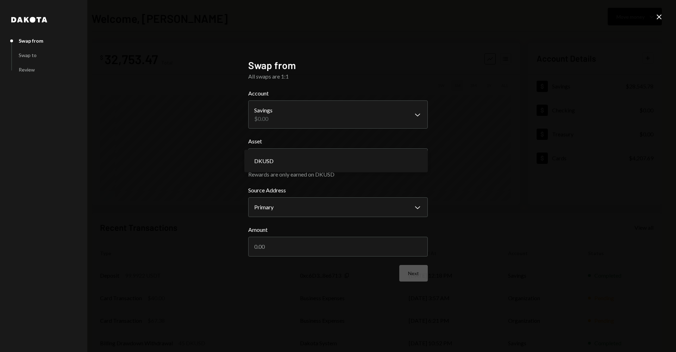
click at [311, 159] on body "**********" at bounding box center [338, 176] width 676 height 352
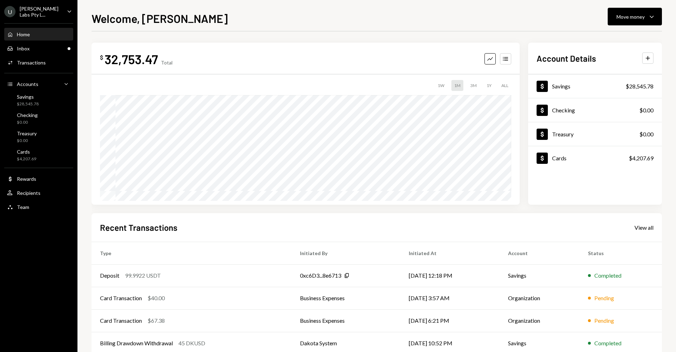
click at [364, 41] on div "$ 32,753.47 Total Graph Accounts 1W 1M 3M 1Y ALL $34,754.52 [DATE] Account Deta…" at bounding box center [377, 211] width 571 height 360
